Goal: Information Seeking & Learning: Check status

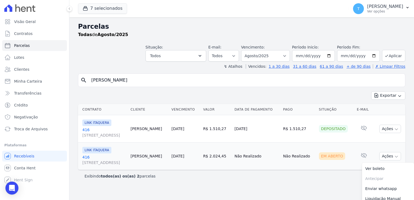
select select
drag, startPoint x: 131, startPoint y: 80, endPoint x: 86, endPoint y: 82, distance: 45.3
click at [86, 82] on div "search [PERSON_NAME]" at bounding box center [241, 80] width 327 height 14
paste input "[PERSON_NAME]"
type input "[PERSON_NAME]"
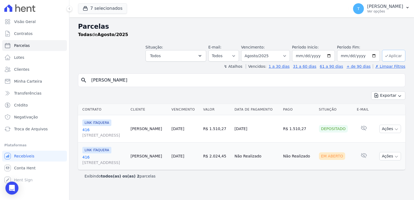
click at [390, 54] on button "Aplicar" at bounding box center [393, 56] width 23 height 12
select select
drag, startPoint x: 141, startPoint y: 79, endPoint x: 82, endPoint y: 80, distance: 58.3
click at [85, 79] on div "search [PERSON_NAME]" at bounding box center [241, 80] width 327 height 14
click at [80, 80] on icon "search" at bounding box center [83, 80] width 7 height 7
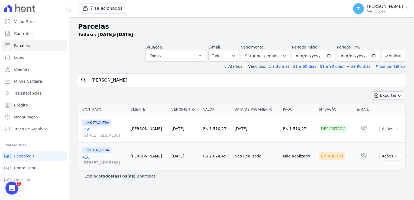
drag, startPoint x: 135, startPoint y: 80, endPoint x: 89, endPoint y: 80, distance: 46.6
click at [89, 80] on input "[PERSON_NAME]" at bounding box center [245, 80] width 315 height 11
paste input "[PERSON_NAME]"
type input "[PERSON_NAME]"
select select
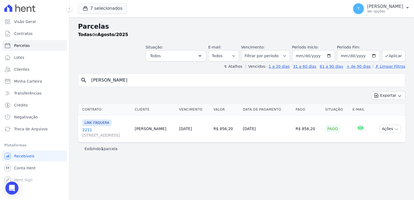
drag, startPoint x: 143, startPoint y: 81, endPoint x: 83, endPoint y: 86, distance: 59.9
click at [83, 86] on div "search Antônio Marcos Coqueiro" at bounding box center [241, 80] width 327 height 14
paste input "Mario Estevo de Azevedo Júnior"
type input "Mario Estevo de Azevedo Júnior"
select select
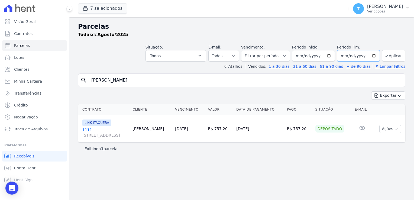
click at [376, 56] on input "[DATE]" at bounding box center [358, 55] width 43 height 11
type input "2025-09-30"
click at [399, 54] on button "Aplicar" at bounding box center [393, 56] width 23 height 12
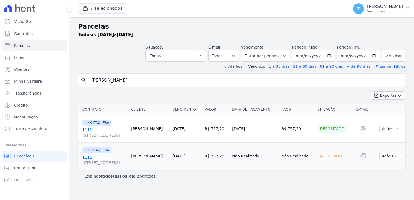
select select
click at [393, 157] on button "Ações" at bounding box center [390, 156] width 22 height 8
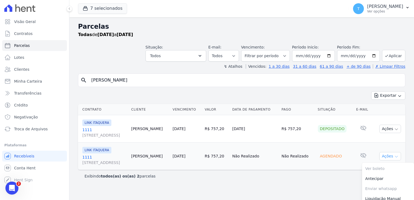
click at [394, 157] on icon "button" at bounding box center [396, 156] width 4 height 4
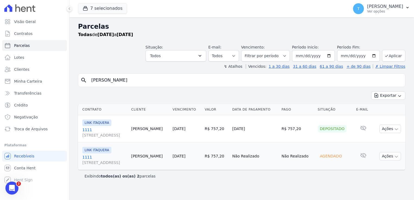
click at [339, 157] on div "Agendado" at bounding box center [331, 156] width 26 height 8
